Goal: Task Accomplishment & Management: Manage account settings

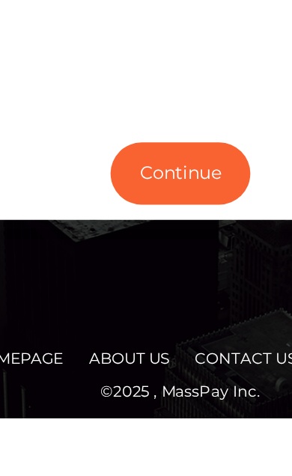
click at [105, 314] on button "Continue" at bounding box center [146, 332] width 82 height 37
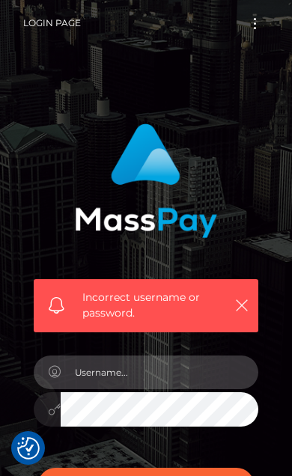
scroll to position [19, 0]
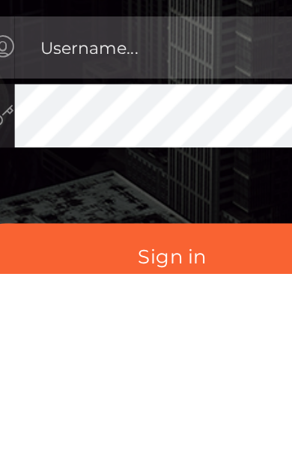
type input "[EMAIL_ADDRESS][DOMAIN_NAME]"
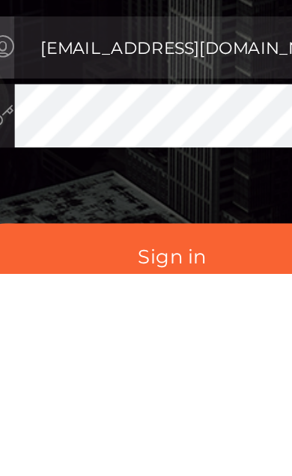
scroll to position [129, 0]
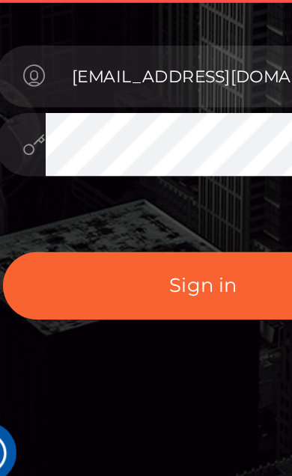
click at [47, 339] on button "Sign in" at bounding box center [145, 357] width 217 height 37
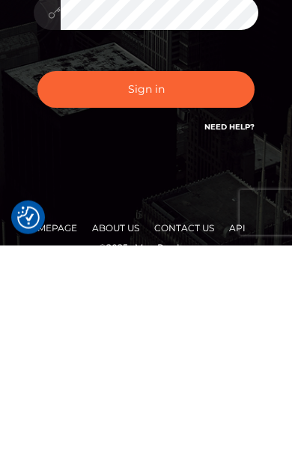
scroll to position [193, 0]
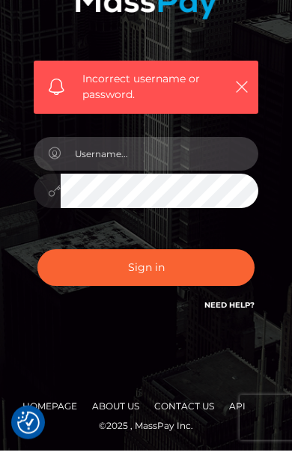
click at [100, 162] on input "text" at bounding box center [160, 179] width 198 height 34
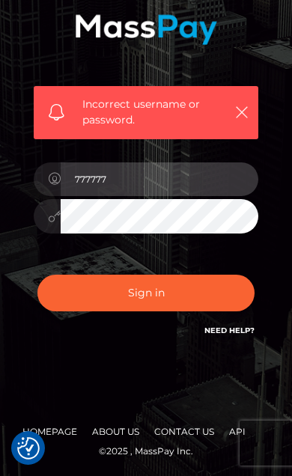
click at [141, 189] on input "777777" at bounding box center [160, 179] width 198 height 34
click at [118, 192] on input "777777" at bounding box center [160, 179] width 198 height 34
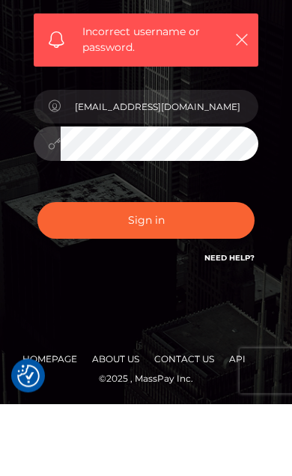
click at [240, 105] on icon "button" at bounding box center [241, 112] width 15 height 15
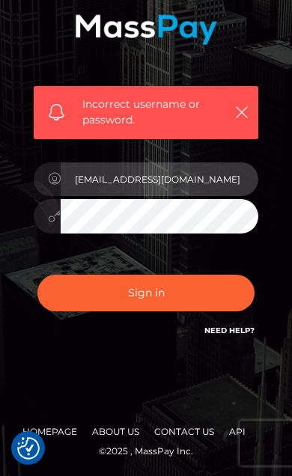
click at [184, 186] on input "kbk49491975@gmail.com" at bounding box center [160, 179] width 198 height 34
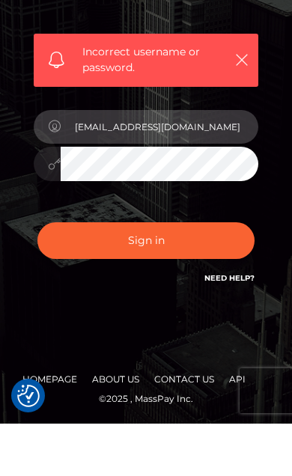
type input "[EMAIL_ADDRESS][DOMAIN_NAME]"
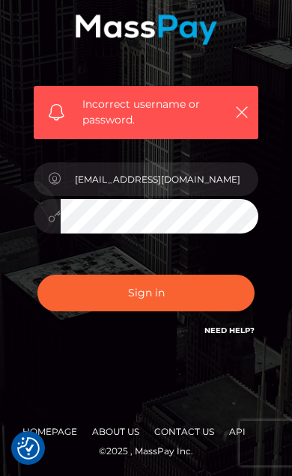
click at [70, 290] on button "Sign in" at bounding box center [145, 293] width 217 height 37
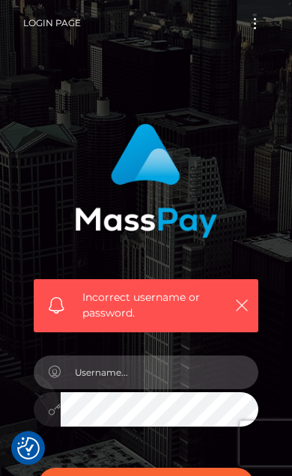
scroll to position [19, 0]
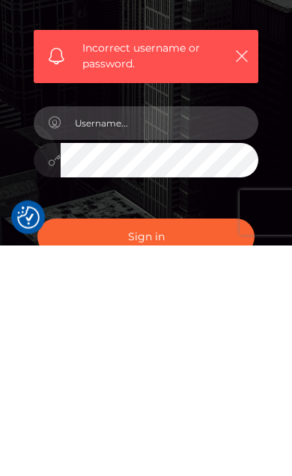
type input "[EMAIL_ADDRESS][DOMAIN_NAME]"
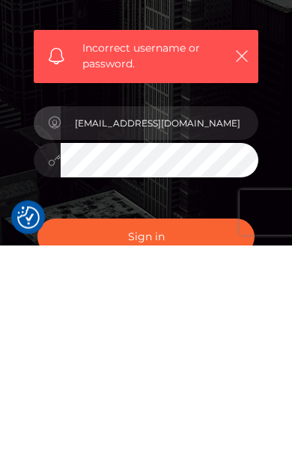
scroll to position [193, 0]
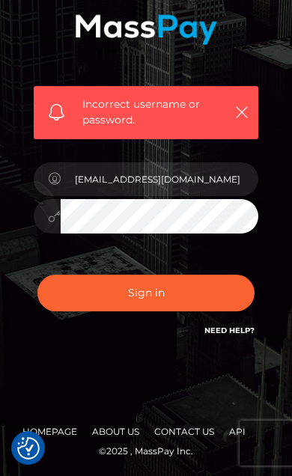
click at [66, 299] on button "Sign in" at bounding box center [145, 293] width 217 height 37
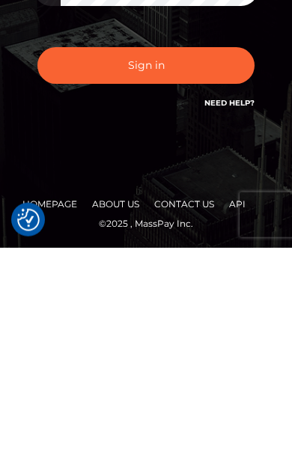
scroll to position [193, 0]
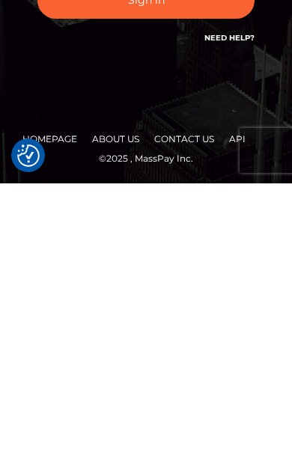
click at [234, 325] on link "Need Help?" at bounding box center [229, 330] width 50 height 10
